Goal: Information Seeking & Learning: Find specific fact

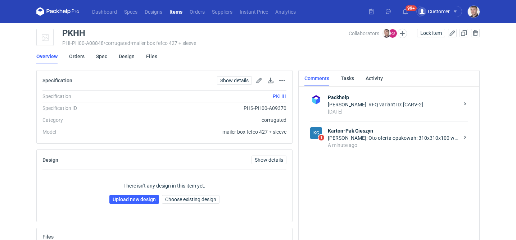
click at [369, 137] on div "[PERSON_NAME]: Oto oferta opakowań: 310x310x100 wew. Fefco: 427 Fala E brąz 340…" at bounding box center [393, 138] width 131 height 7
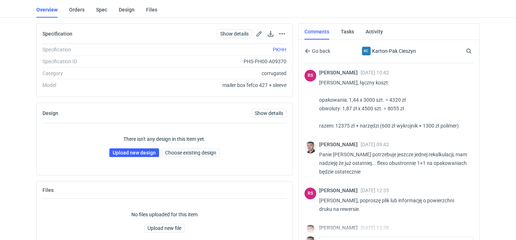
scroll to position [490, 0]
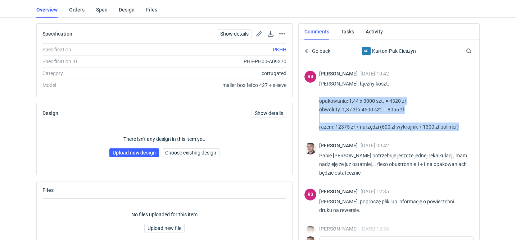
drag, startPoint x: 464, startPoint y: 127, endPoint x: 319, endPoint y: 104, distance: 146.9
click at [319, 104] on p "[PERSON_NAME], łączny koszt: opakowania: 1,44 x 3000 szt. = 4320 zł obwoluty: 1…" at bounding box center [393, 105] width 149 height 52
copy p "opakowania: 1,44 x 3000 szt. = 4320 zł obwoluty: 1,87 zł x 4500 szt. = 8055 zł …"
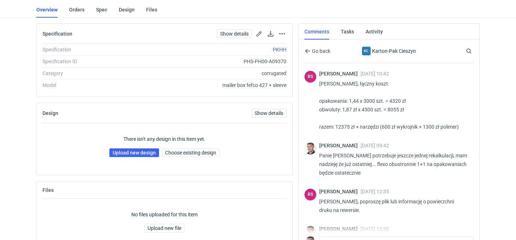
click at [356, 89] on p "[PERSON_NAME], łączny koszt: opakowania: 1,44 x 3000 szt. = 4320 zł obwoluty: 1…" at bounding box center [393, 105] width 149 height 52
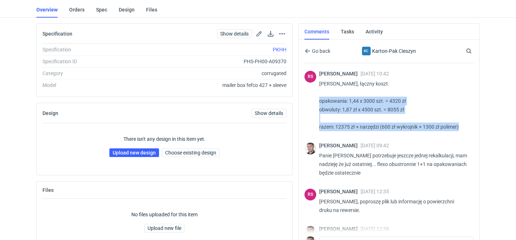
drag, startPoint x: 460, startPoint y: 126, endPoint x: 317, endPoint y: 101, distance: 145.4
click at [317, 101] on div "RS [PERSON_NAME] [DATE] 10:42 [PERSON_NAME], łączny koszt: opakowania: 1,44 x 3…" at bounding box center [388, 103] width 169 height 72
copy p "opakowania: 1,44 x 3000 szt. = 4320 zł obwoluty: 1,87 zł x 4500 szt. = 8055 zł …"
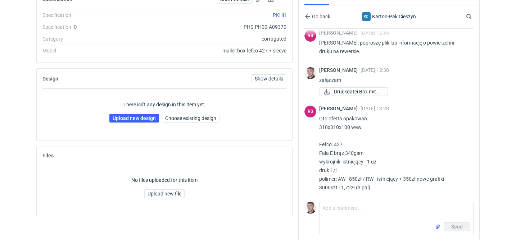
scroll to position [82, 0]
